Goal: Consume media (video, audio)

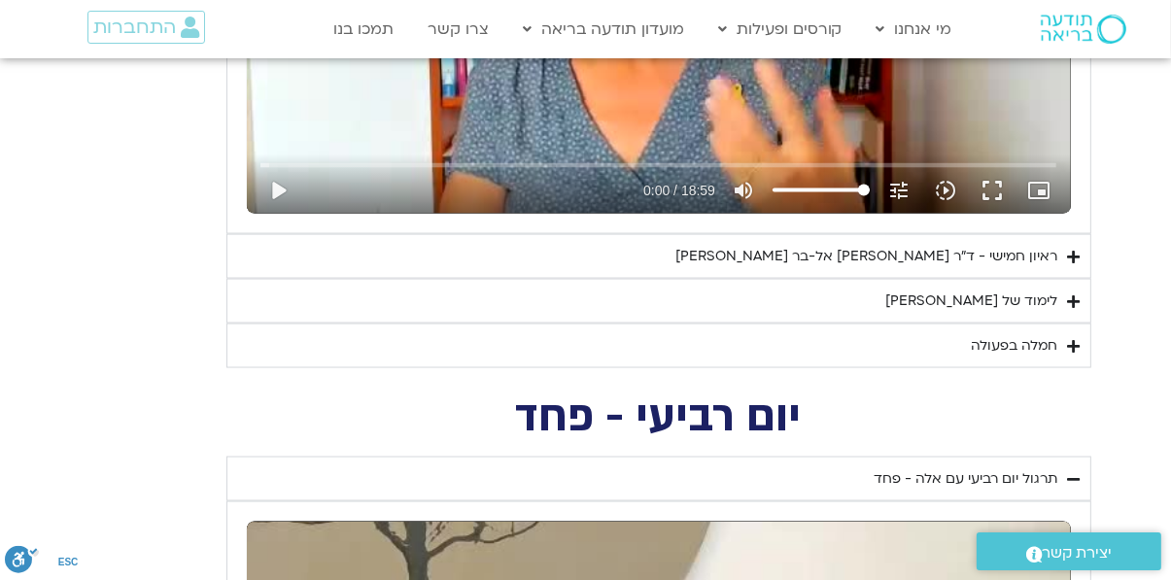
scroll to position [2779, 0]
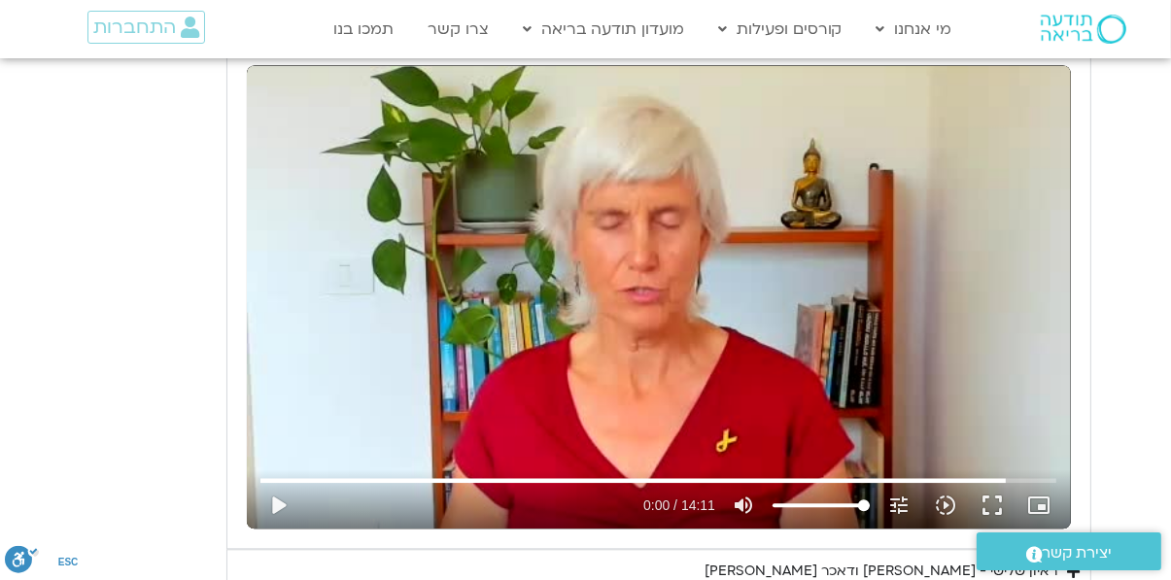
type input "810"
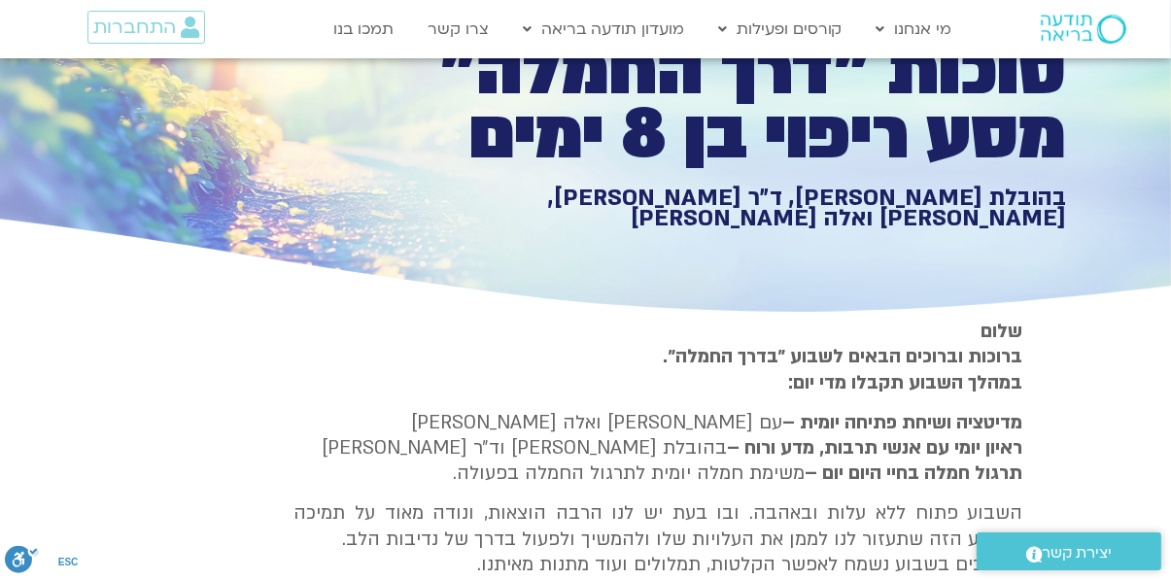
scroll to position [147, 0]
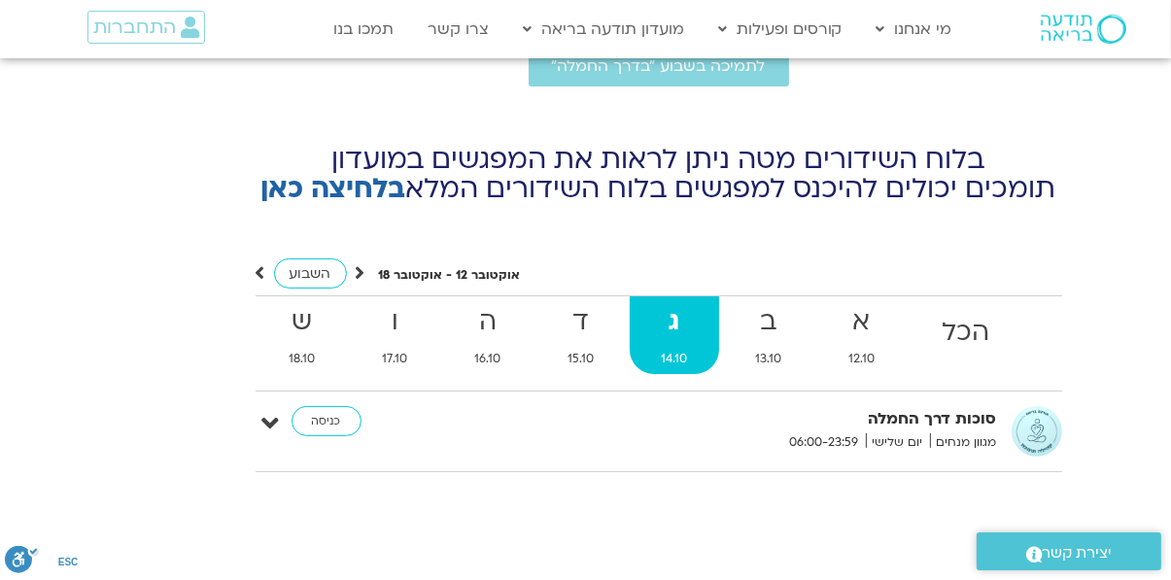
scroll to position [7036, 0]
click at [259, 264] on icon at bounding box center [261, 273] width 10 height 19
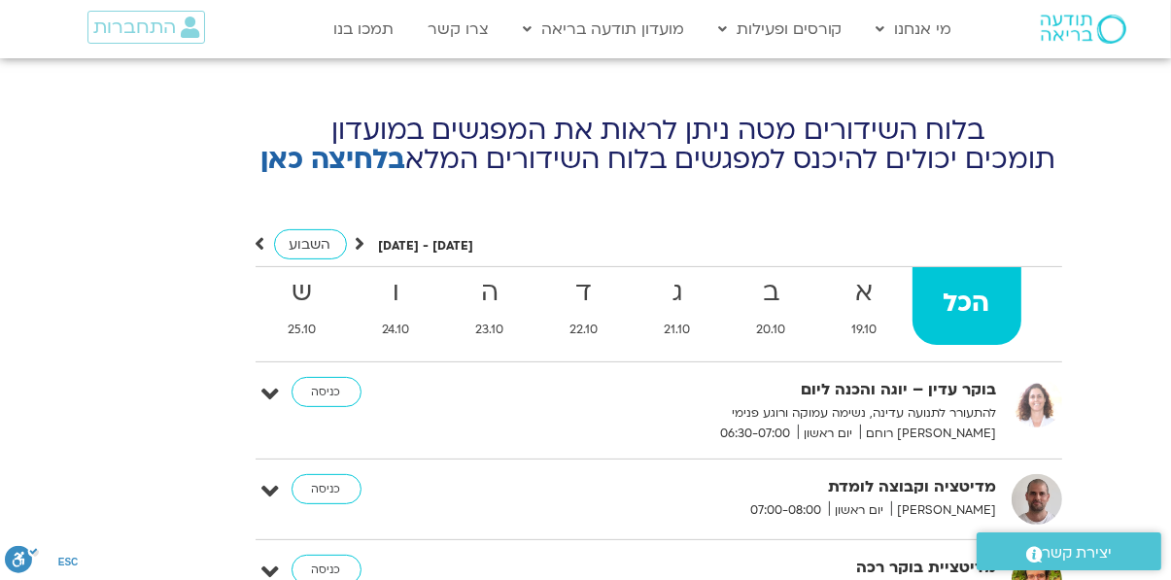
scroll to position [7065, 0]
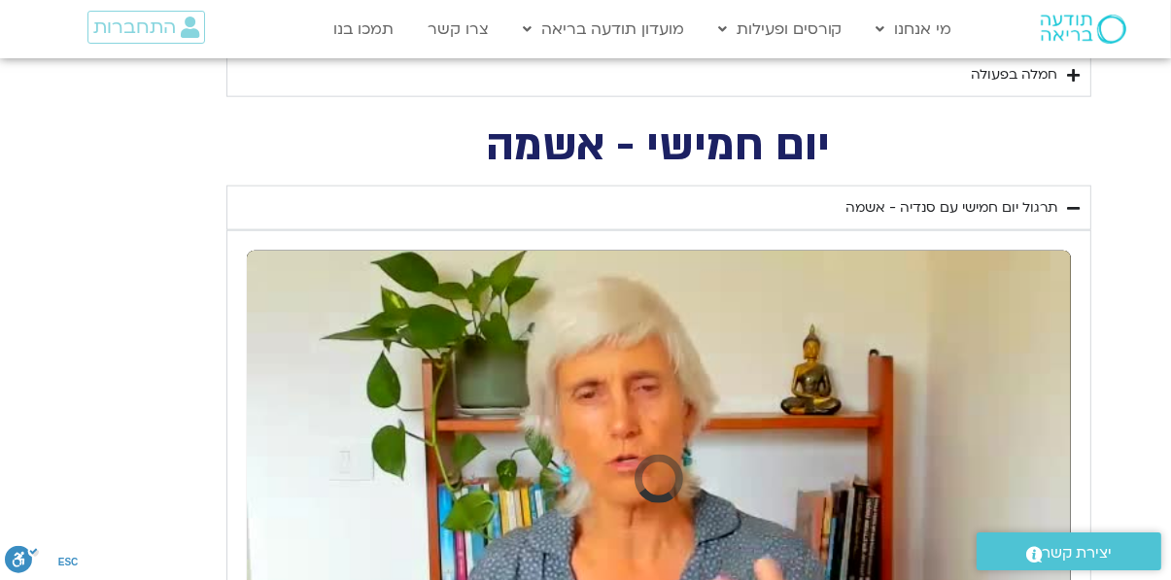
scroll to position [2214, 0]
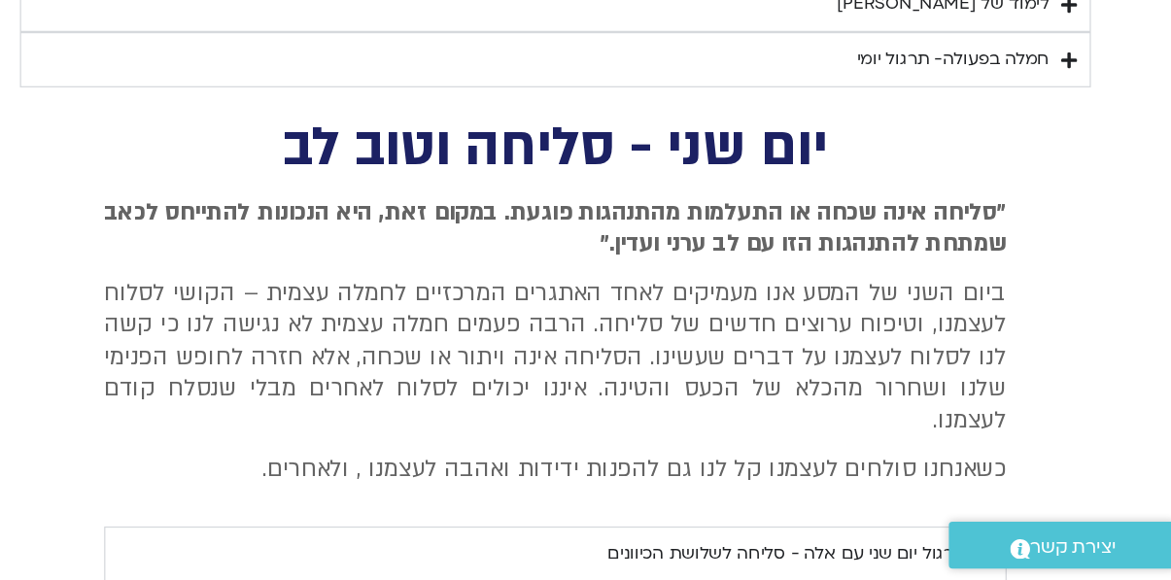
scroll to position [191, 0]
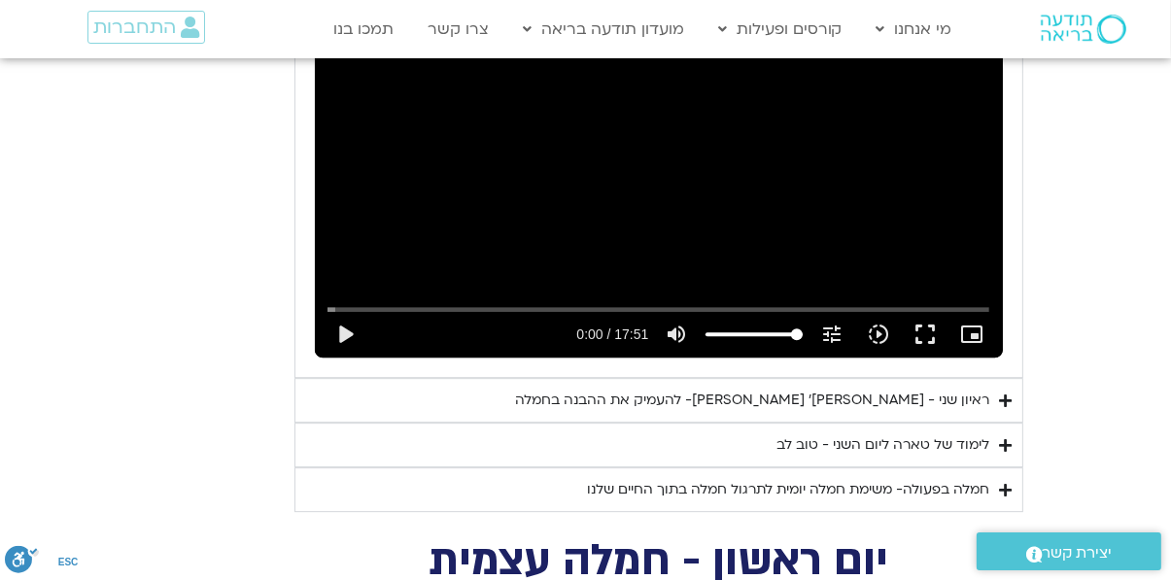
scroll to position [5160, 0]
